Goal: Task Accomplishment & Management: Complete application form

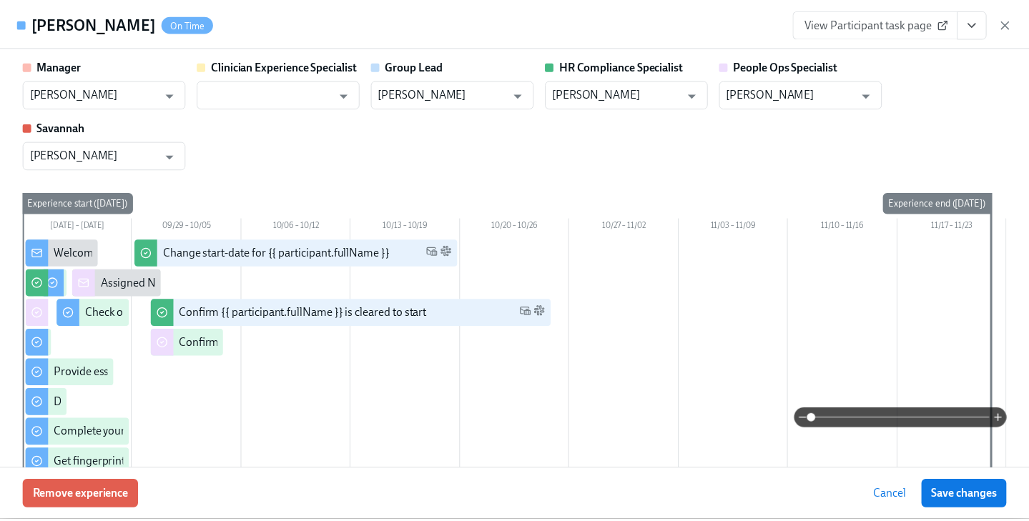
scroll to position [129, 0]
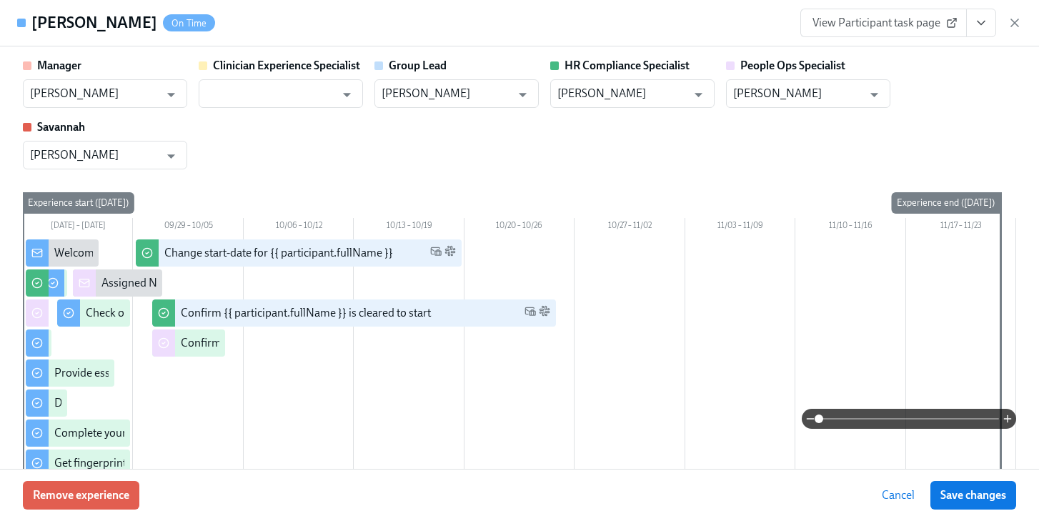
click at [1011, 18] on icon "button" at bounding box center [1015, 23] width 14 height 14
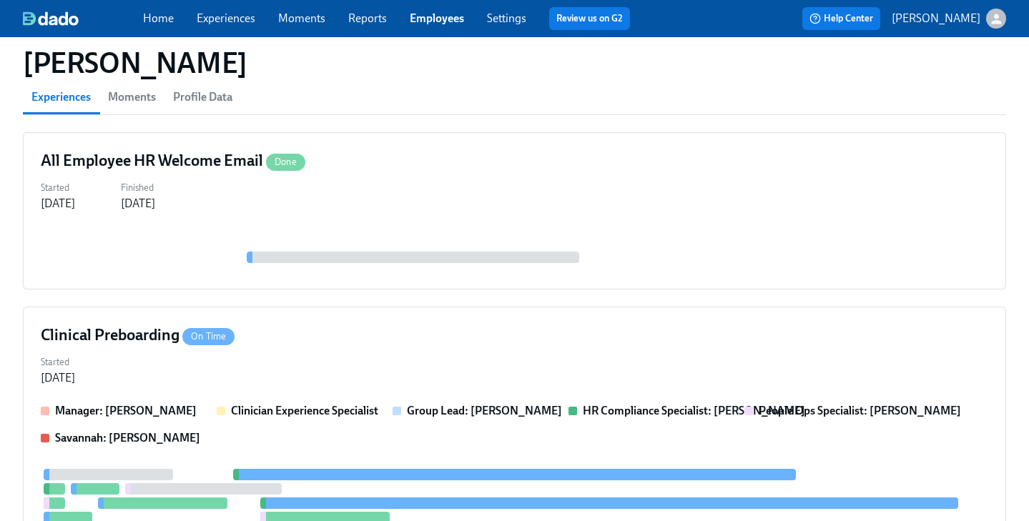
click at [220, 21] on link "Experiences" at bounding box center [226, 18] width 59 height 14
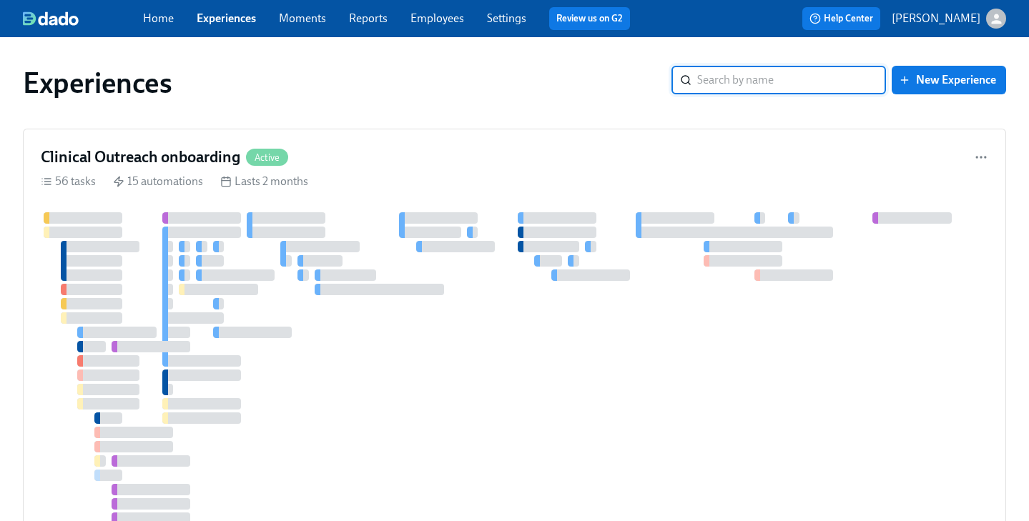
click at [700, 87] on input "search" at bounding box center [791, 80] width 189 height 29
type input "clinical pre"
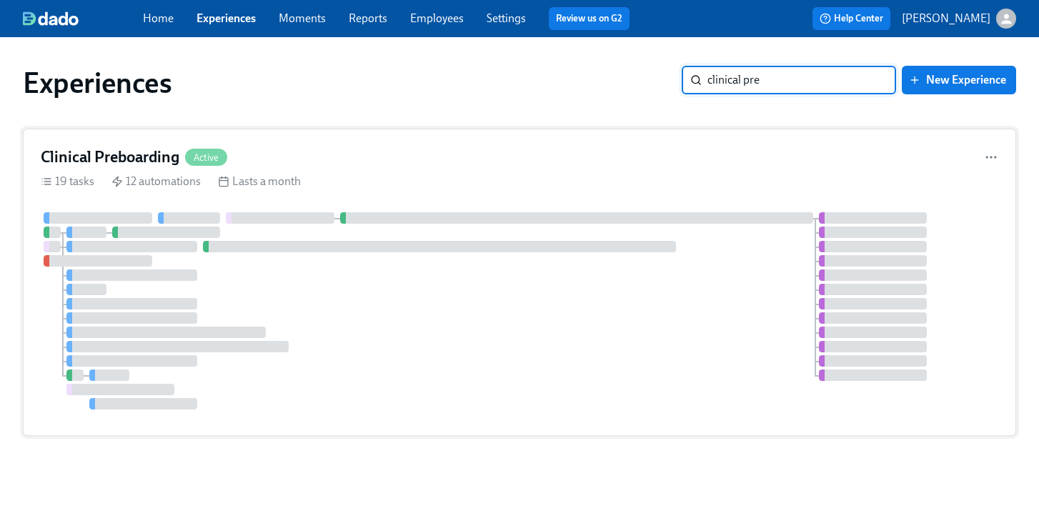
click at [302, 149] on div "Clinical Preboarding Active" at bounding box center [520, 157] width 958 height 21
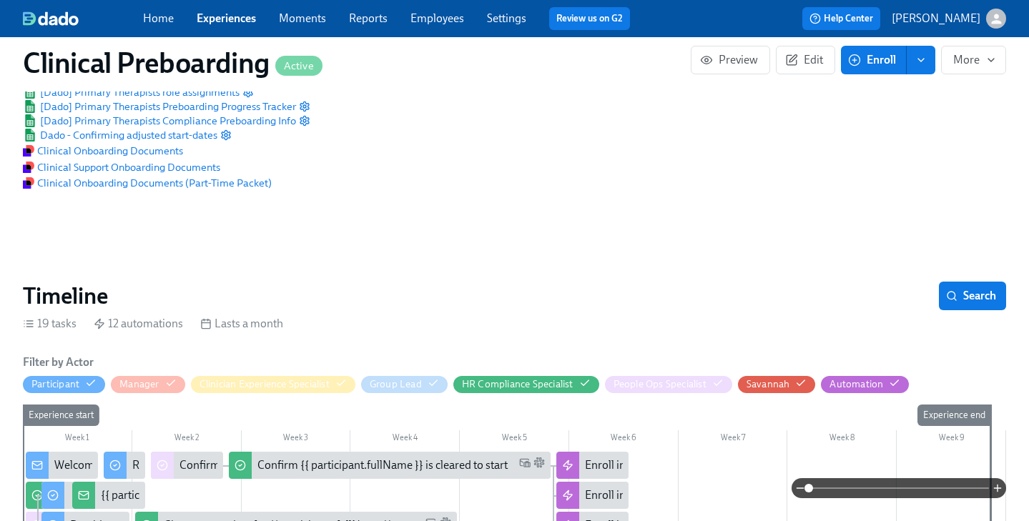
scroll to position [415, 0]
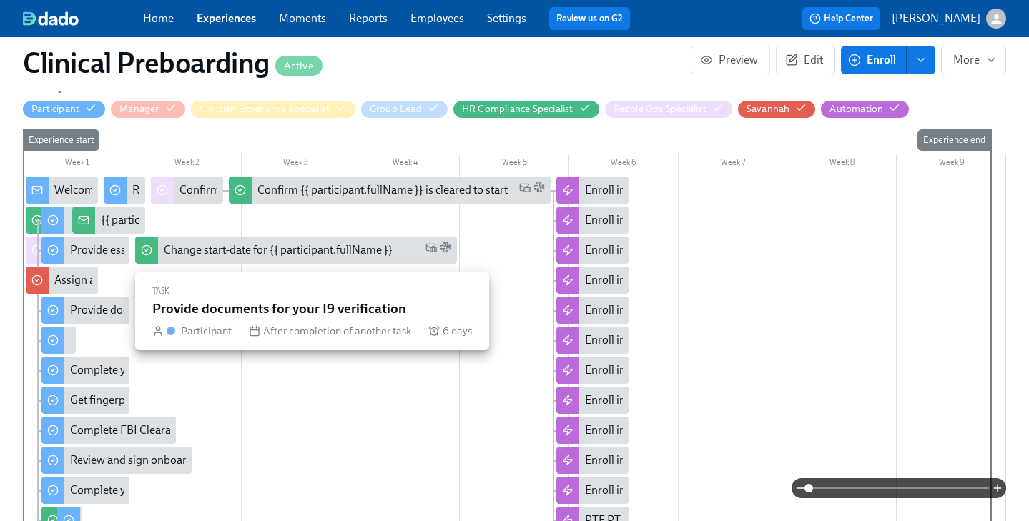
click at [88, 312] on div at bounding box center [514, 387] width 983 height 420
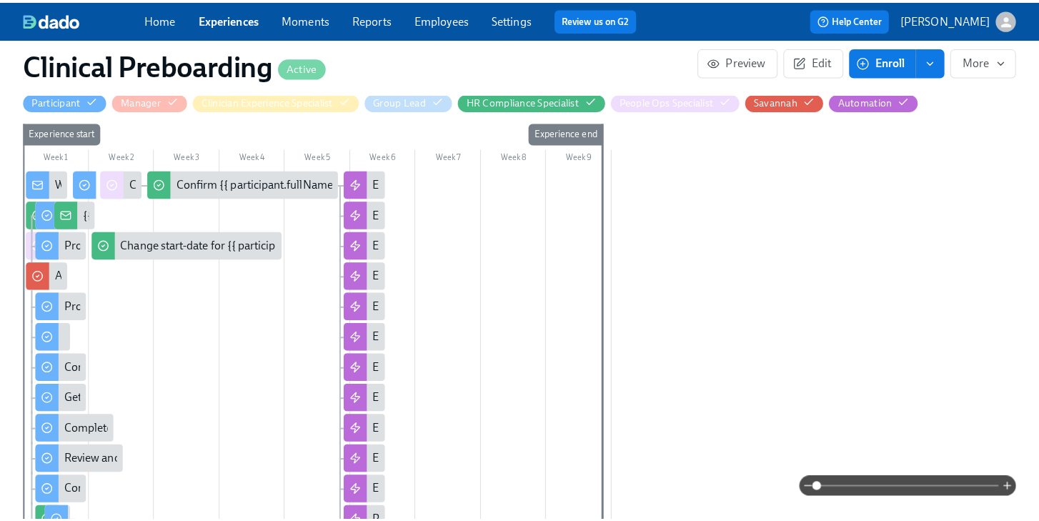
scroll to position [456, 0]
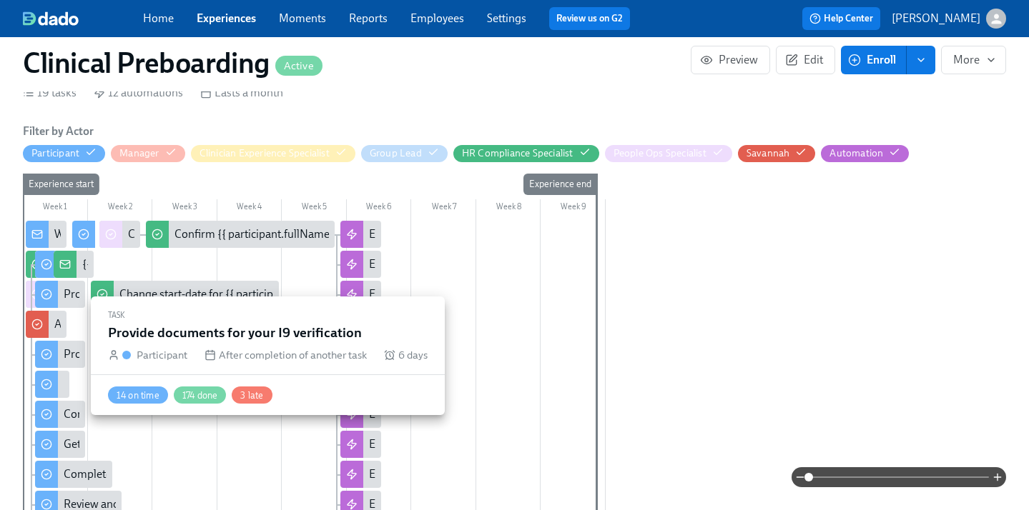
click at [69, 354] on div "Provide documents for your I9 verification" at bounding box center [166, 355] width 205 height 16
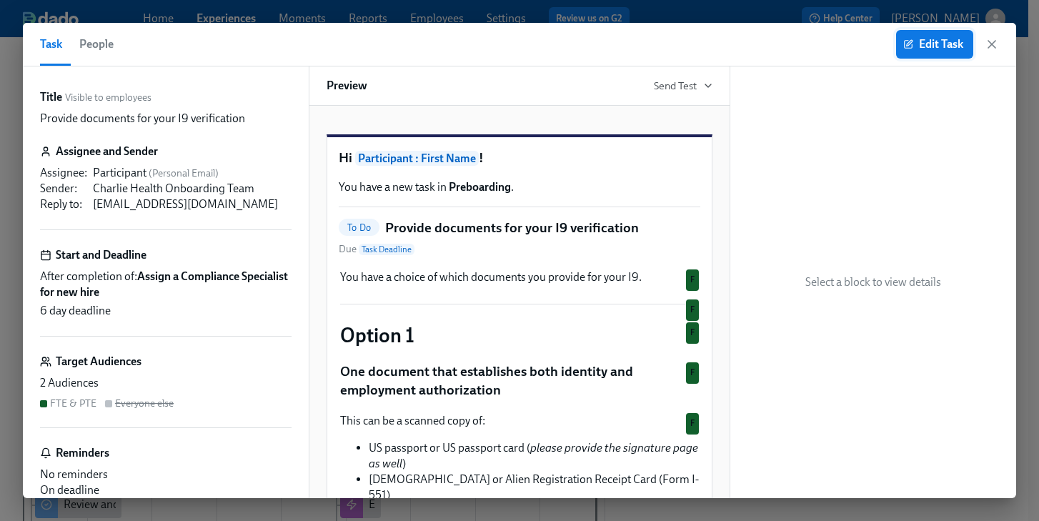
click at [933, 40] on span "Edit Task" at bounding box center [934, 44] width 57 height 14
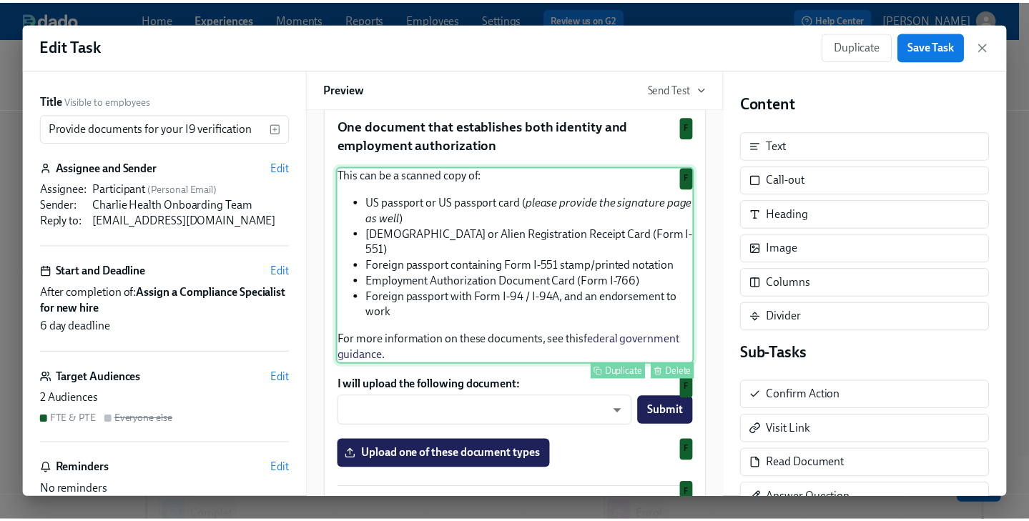
scroll to position [249, 0]
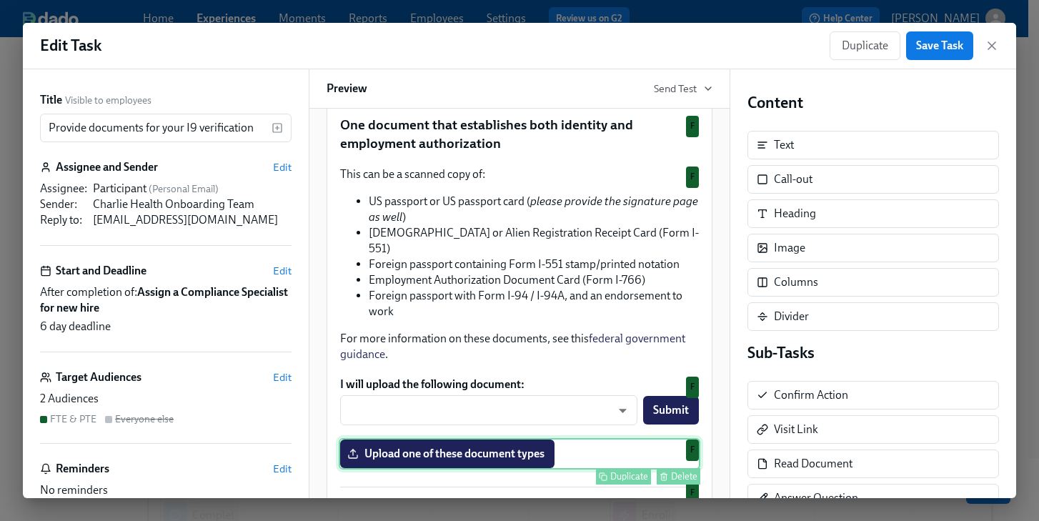
click at [458, 470] on div "Upload one of these document types Duplicate Delete F" at bounding box center [520, 453] width 362 height 31
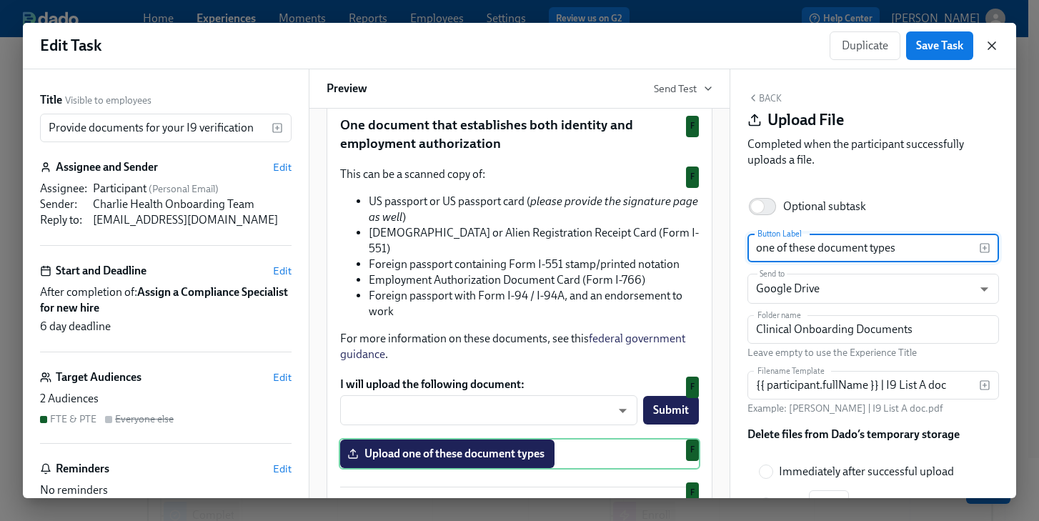
click at [989, 44] on icon "button" at bounding box center [992, 46] width 14 height 14
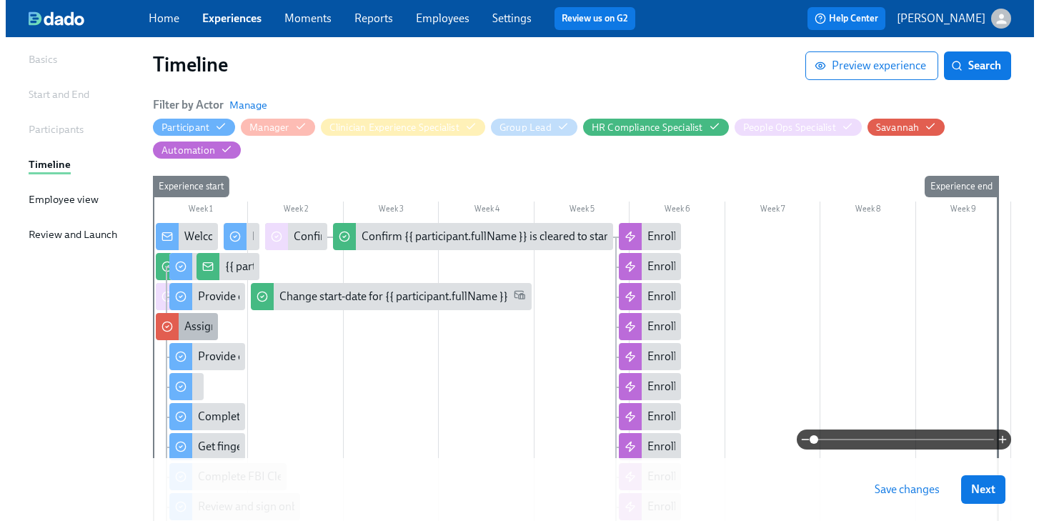
scroll to position [112, 0]
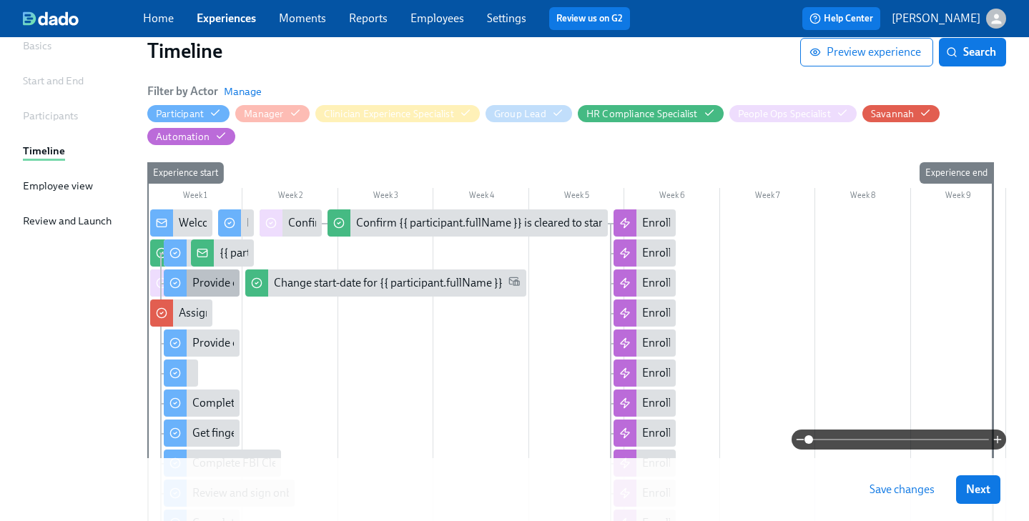
click at [216, 281] on div "Provide essential professional documentation" at bounding box center [303, 283] width 223 height 16
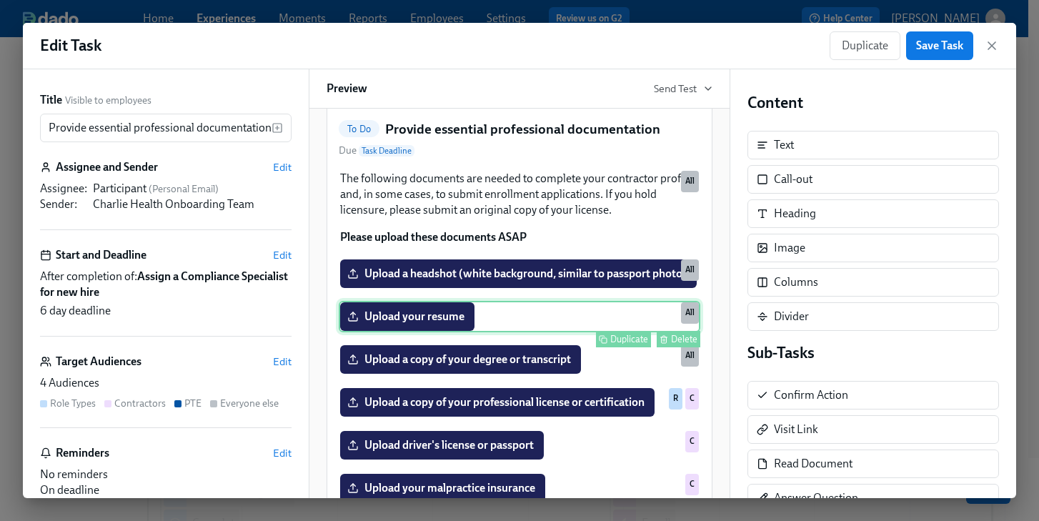
scroll to position [102, 0]
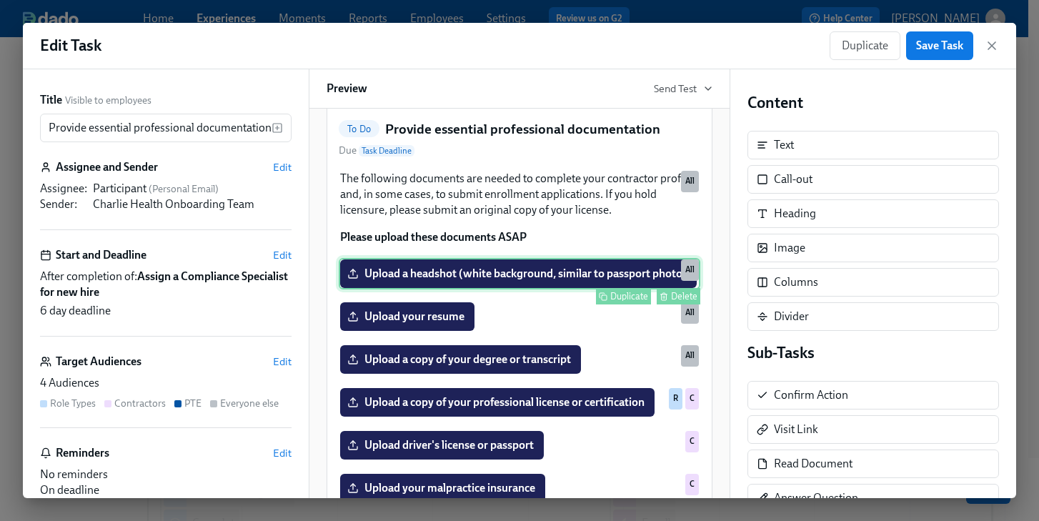
click at [427, 290] on div "Upload a headshot (white background, similar to passport photo) Duplicate Delet…" at bounding box center [520, 273] width 362 height 31
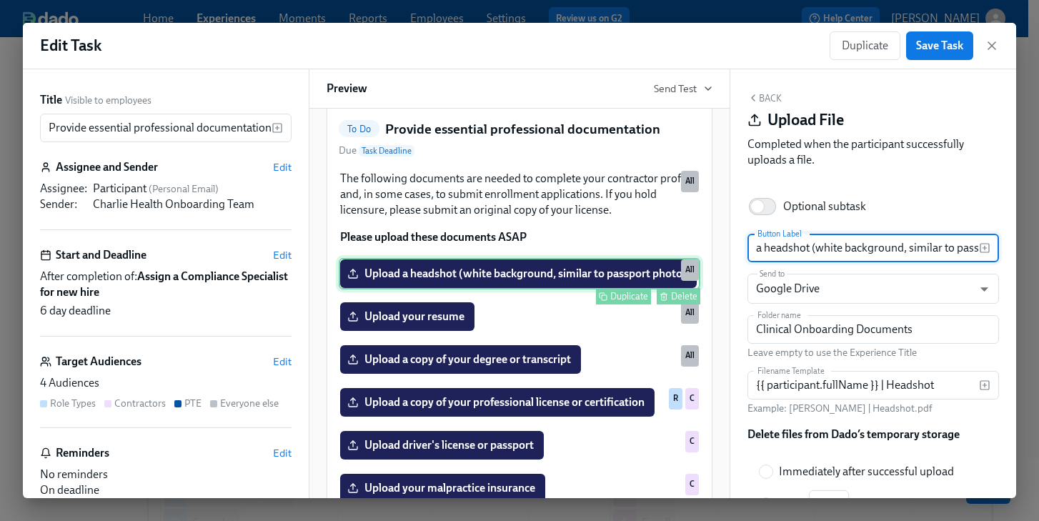
scroll to position [0, 66]
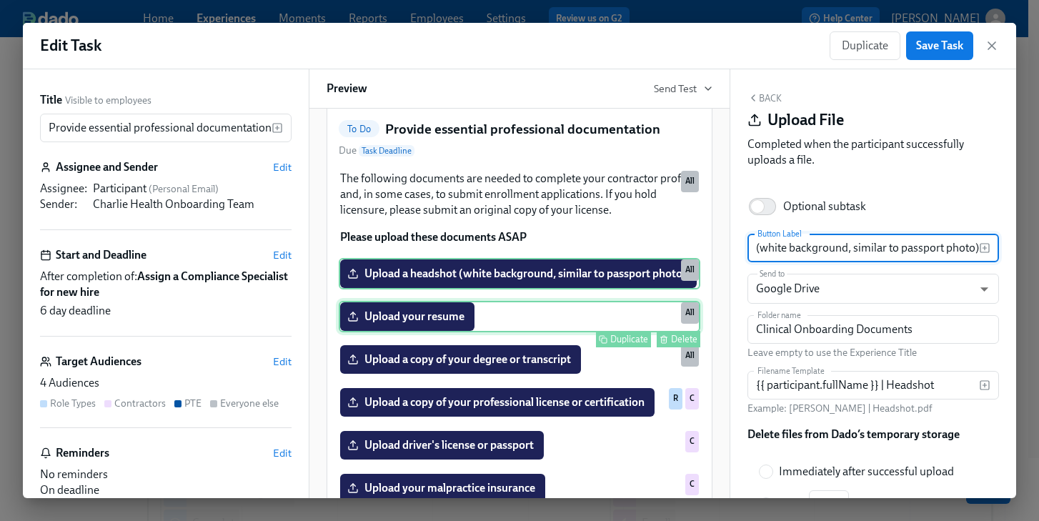
click at [429, 332] on div "Upload your resume Duplicate Delete All" at bounding box center [520, 316] width 362 height 31
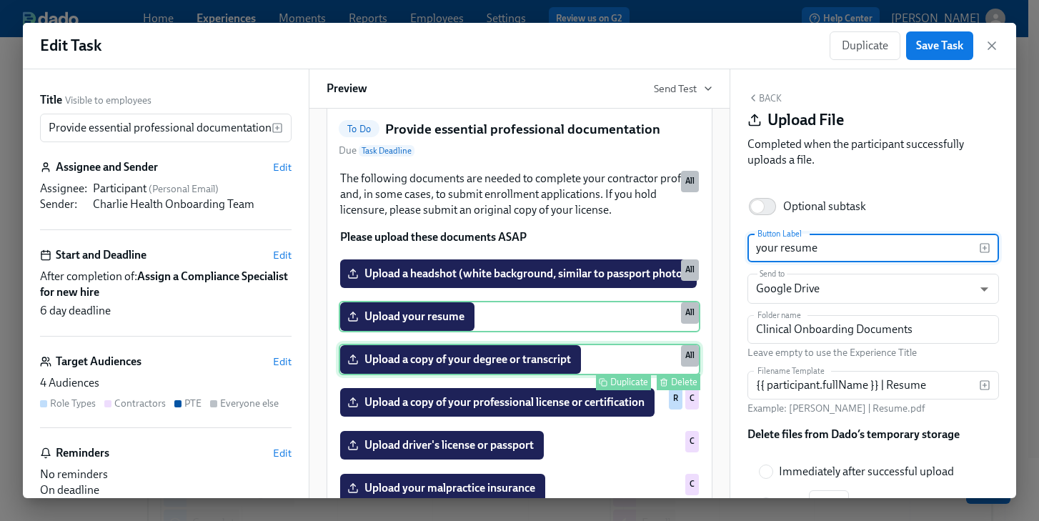
click at [478, 375] on div "Upload a copy of your degree or transcript Duplicate Delete All" at bounding box center [520, 359] width 362 height 31
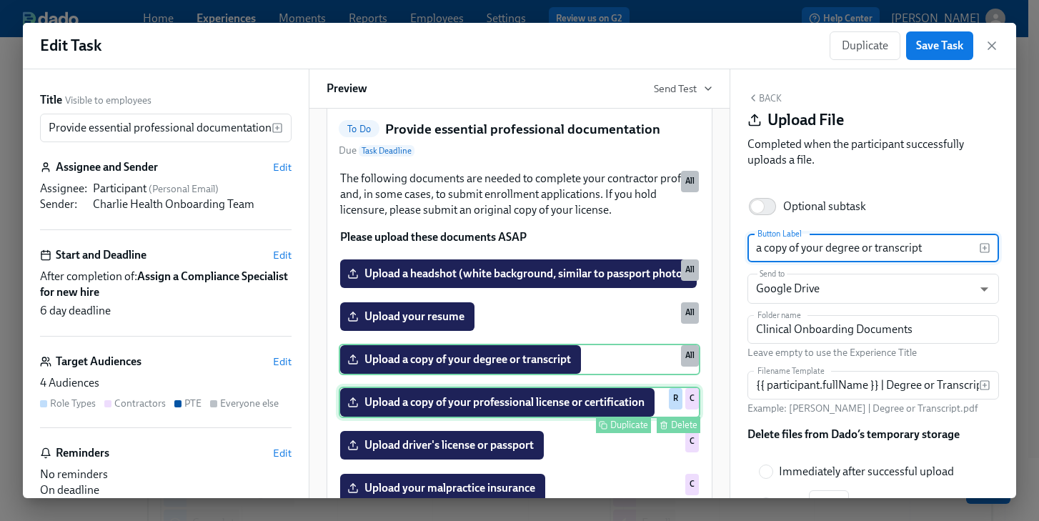
click at [518, 418] on div "Upload a copy of your professional license or certification Duplicate Delete R C" at bounding box center [520, 402] width 362 height 31
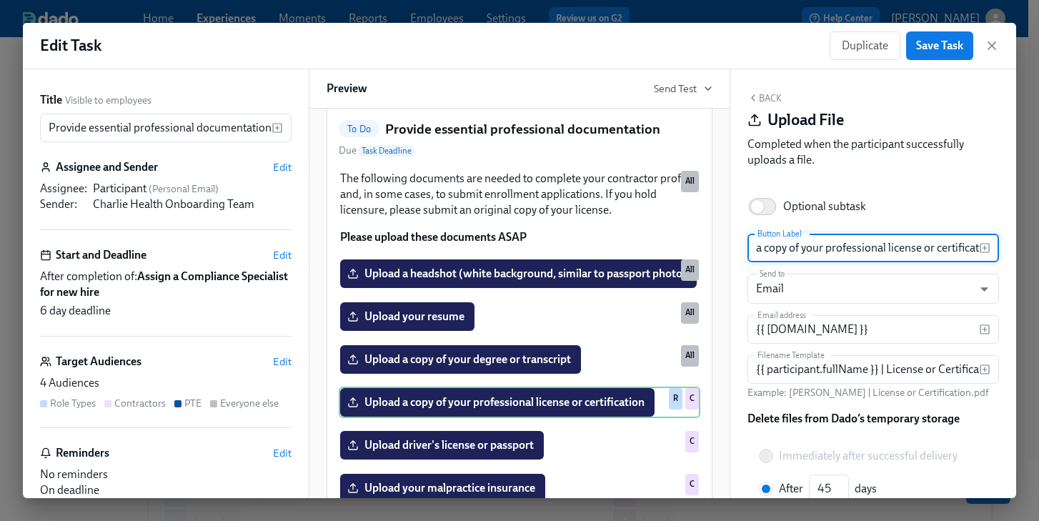
scroll to position [0, 25]
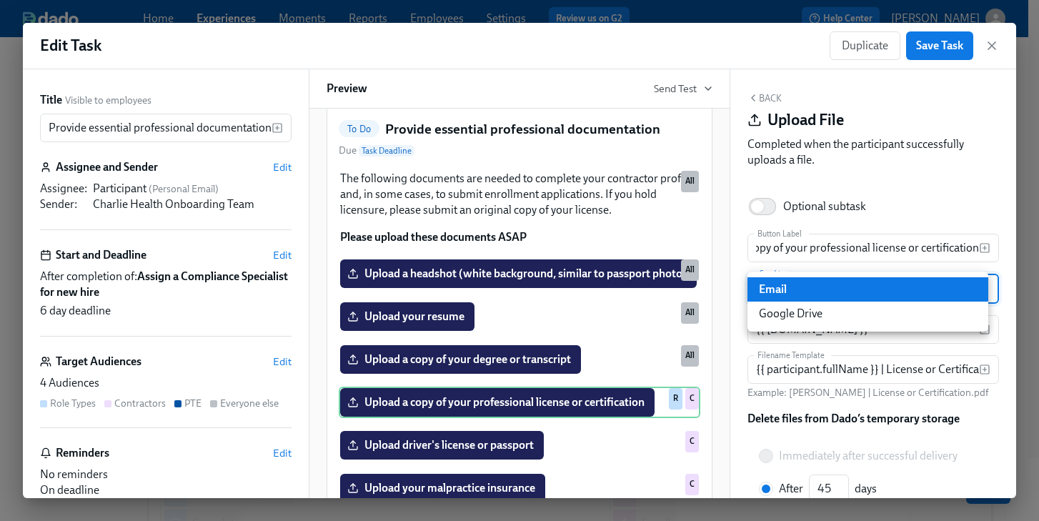
click at [811, 292] on body "Home Experiences Moments Reports Employees Settings Review us on G2 Help Center…" at bounding box center [519, 326] width 1039 height 876
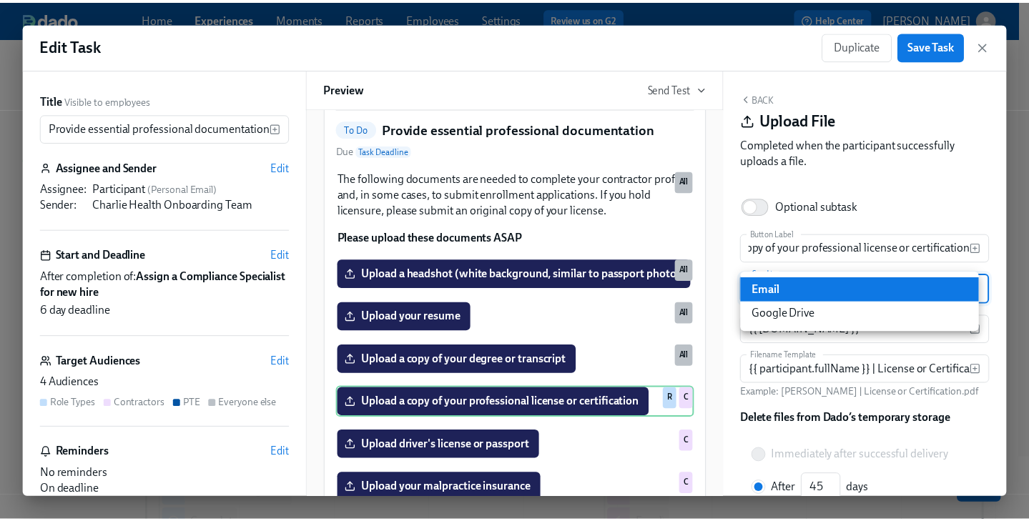
scroll to position [0, 0]
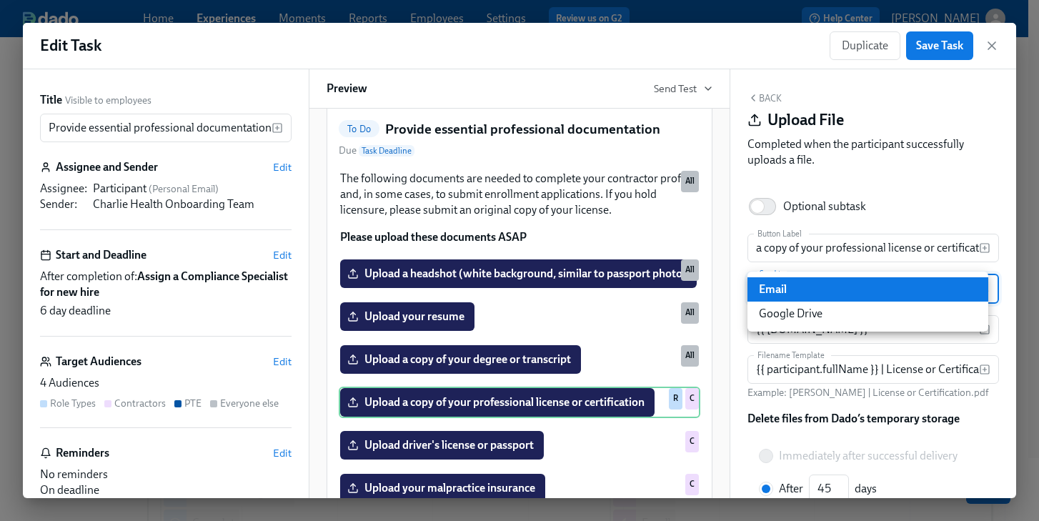
click at [991, 44] on div at bounding box center [519, 260] width 1039 height 521
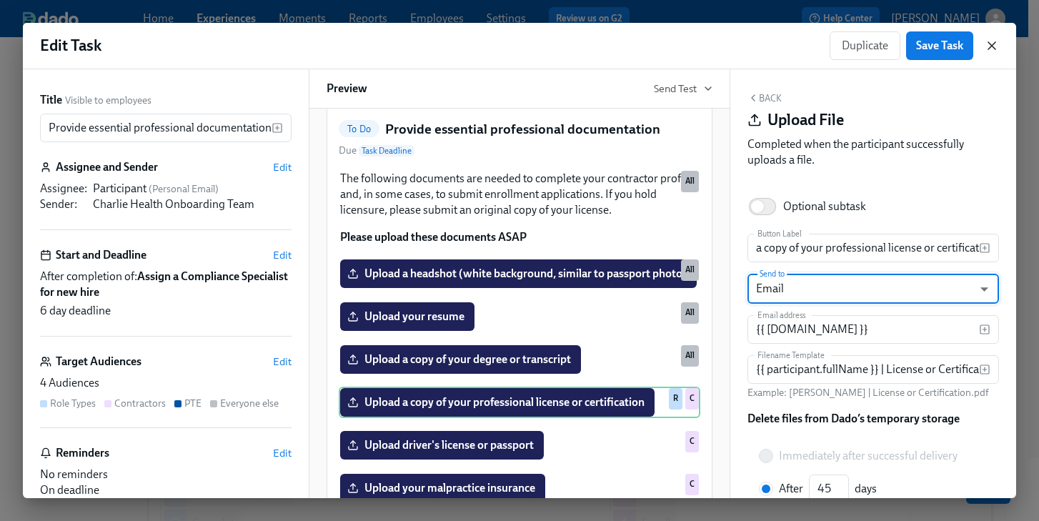
click at [990, 45] on icon "button" at bounding box center [992, 46] width 14 height 14
